Goal: Navigation & Orientation: Go to known website

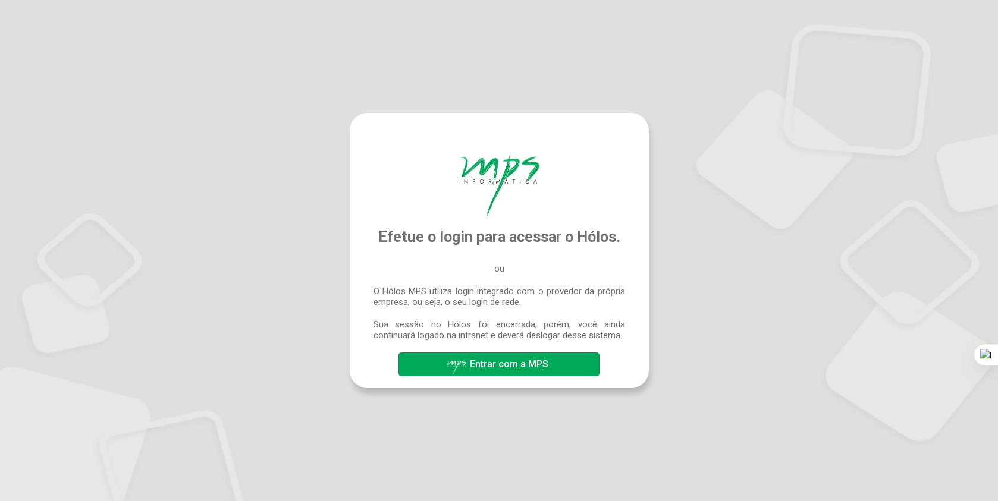
click at [541, 363] on span "Entrar com a MPS" at bounding box center [509, 364] width 79 height 11
